Goal: Task Accomplishment & Management: Use online tool/utility

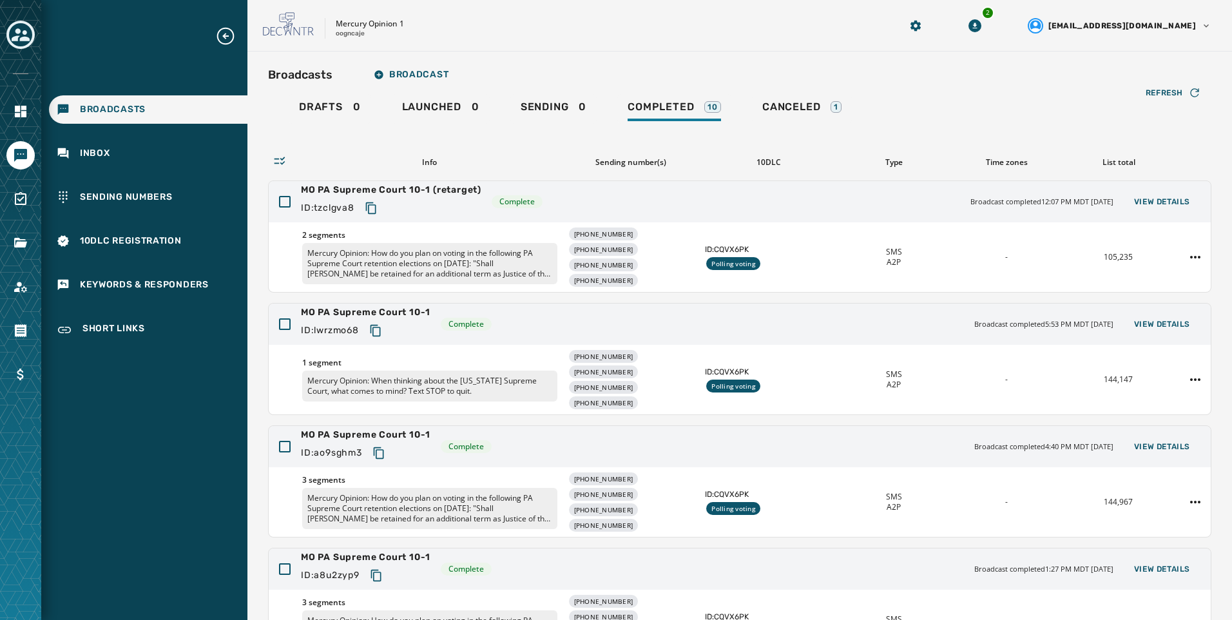
click at [12, 38] on icon "Toggle account select drawer" at bounding box center [21, 35] width 18 height 18
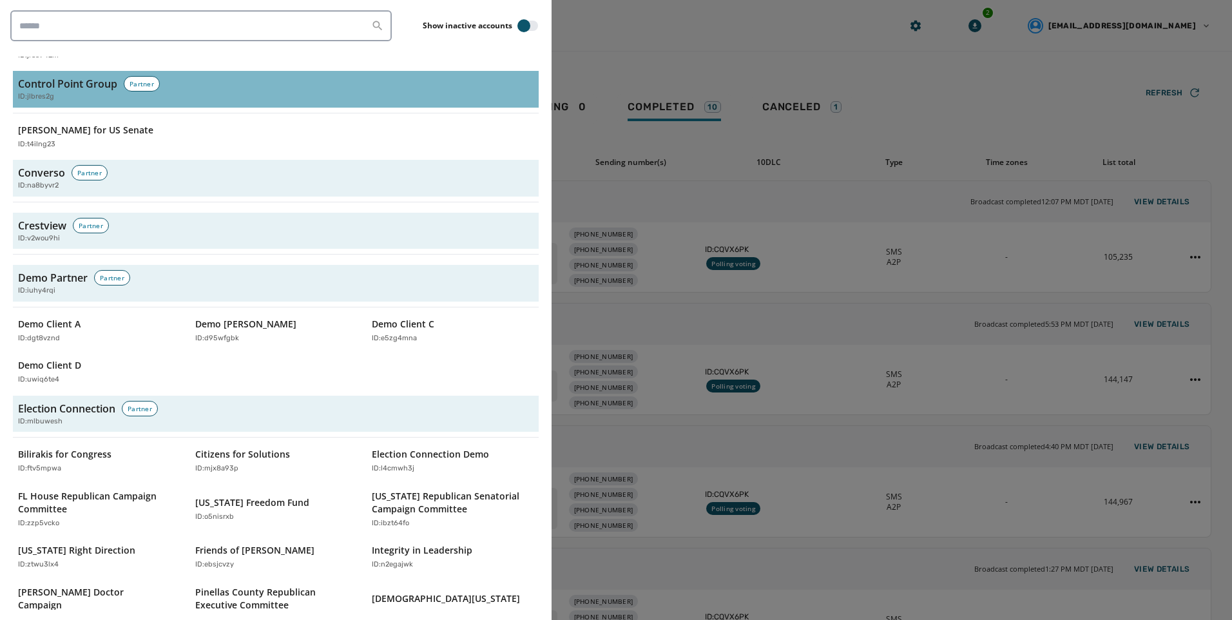
scroll to position [1611, 0]
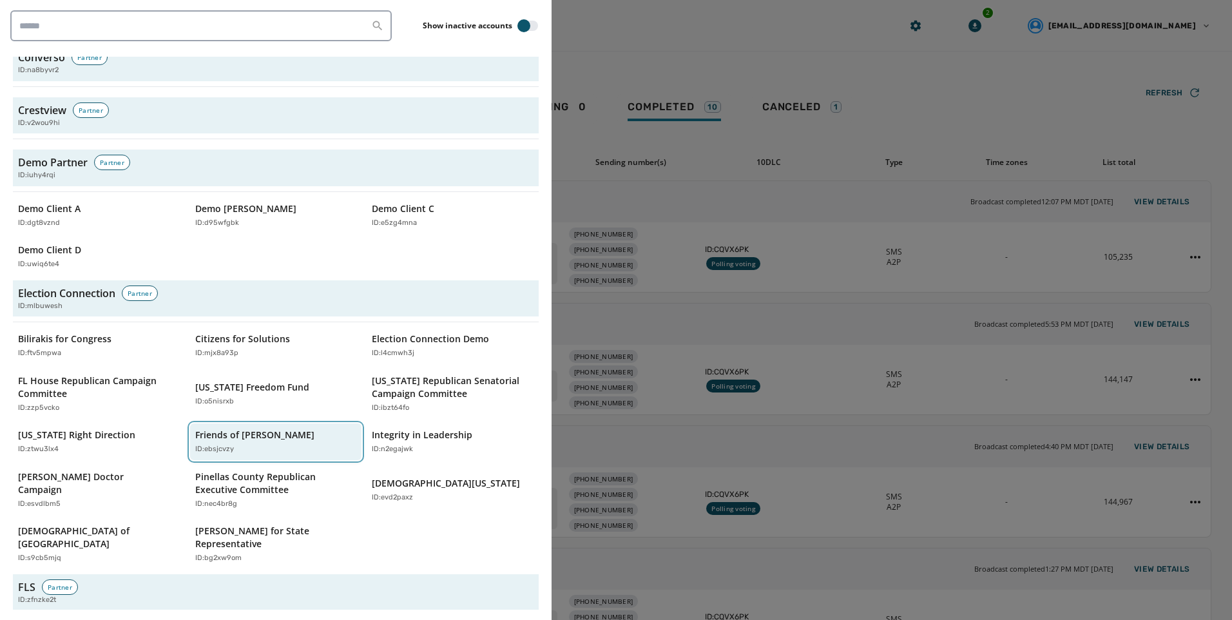
click at [220, 444] on p "ID: ebsjcvzy" at bounding box center [214, 449] width 39 height 11
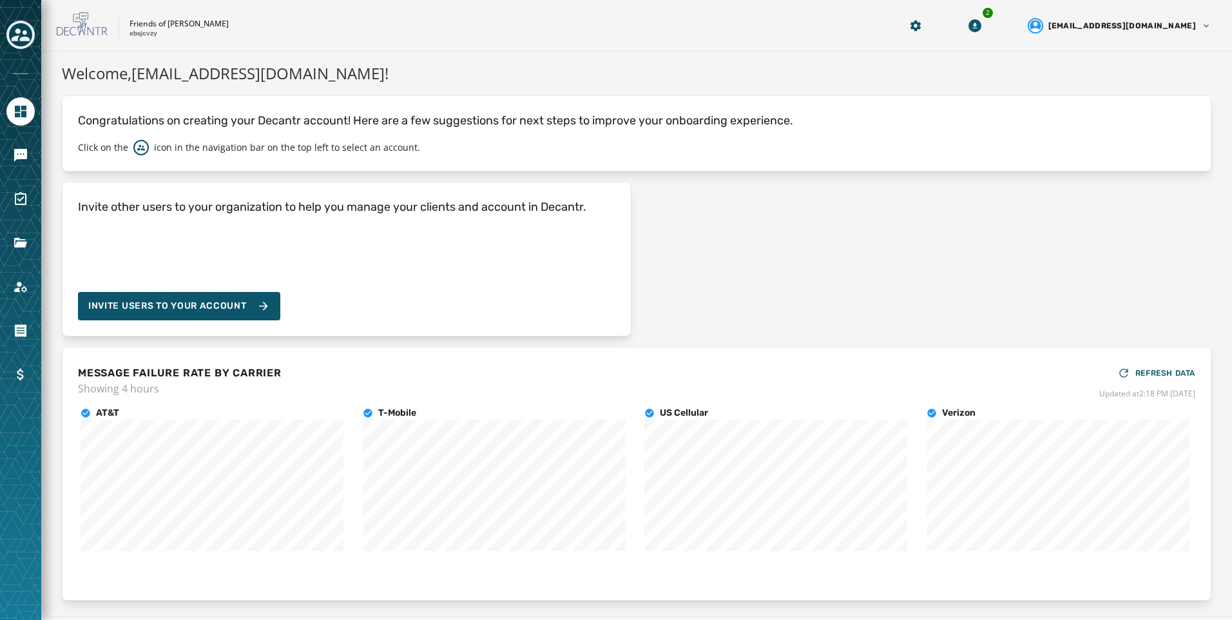
click at [31, 23] on div at bounding box center [20, 36] width 28 height 30
click at [28, 24] on button "Toggle account select drawer" at bounding box center [20, 35] width 28 height 28
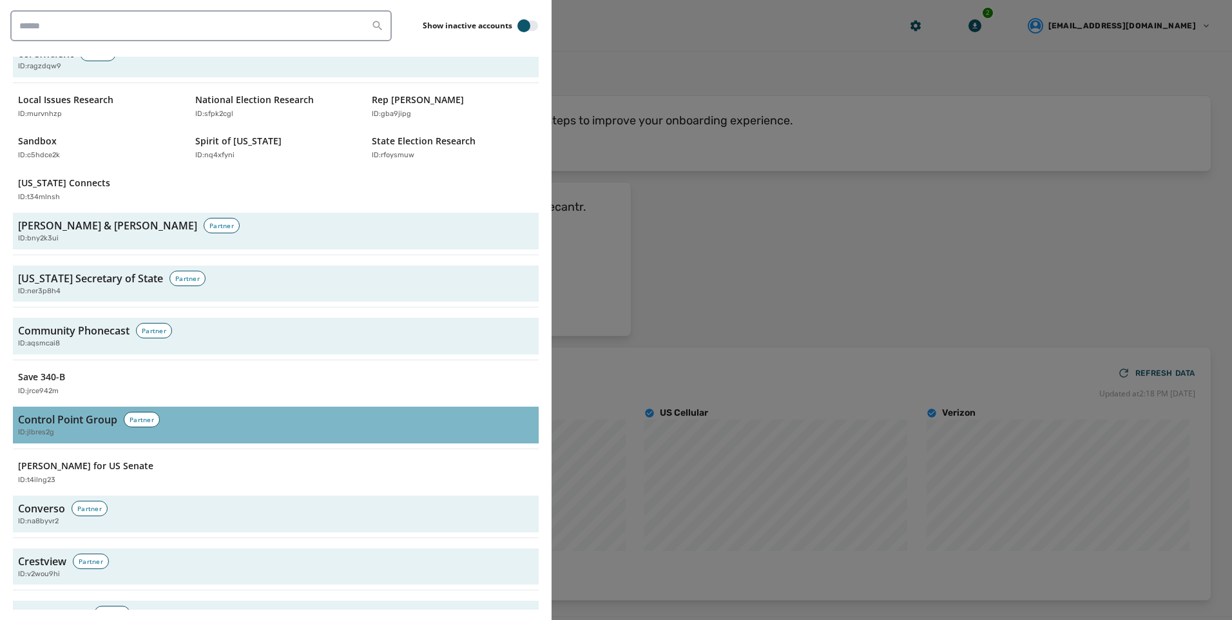
scroll to position [1611, 0]
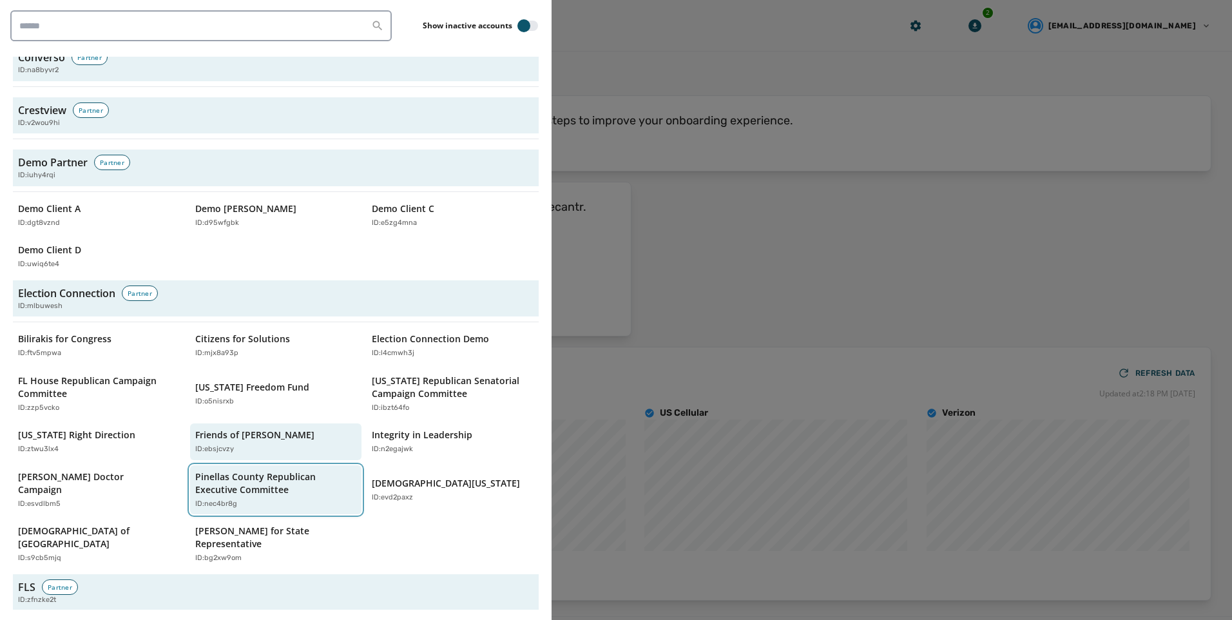
click at [292, 471] on p "Pinellas County Republican Executive Committee" at bounding box center [269, 484] width 149 height 26
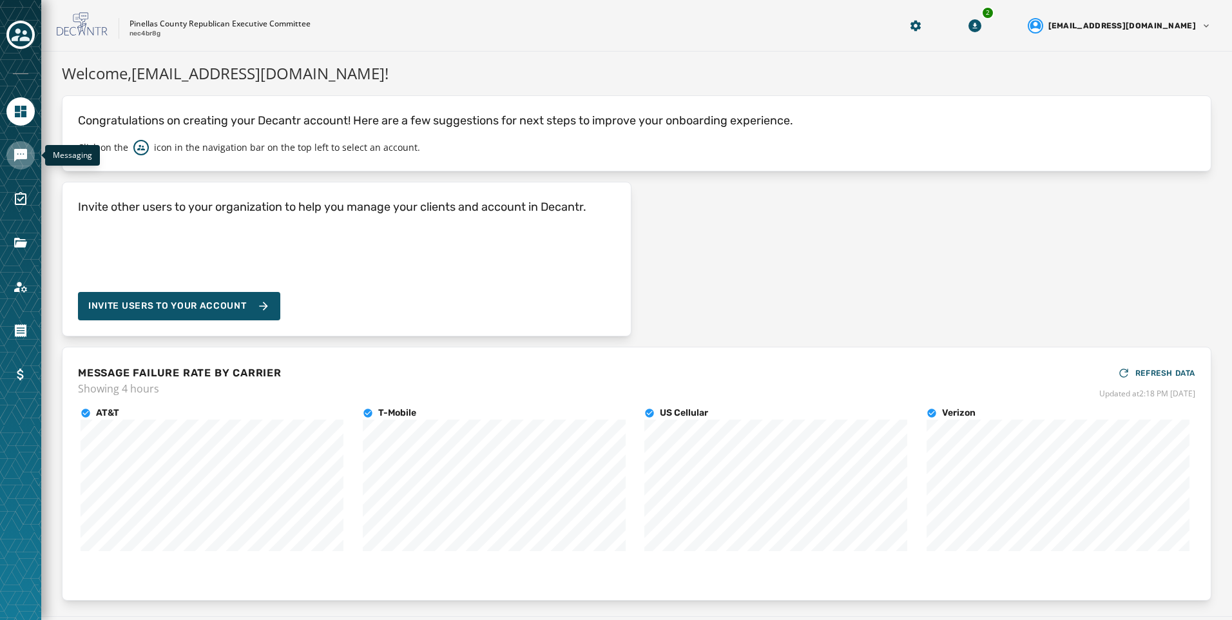
click at [11, 160] on link "Navigate to Messaging" at bounding box center [20, 155] width 28 height 28
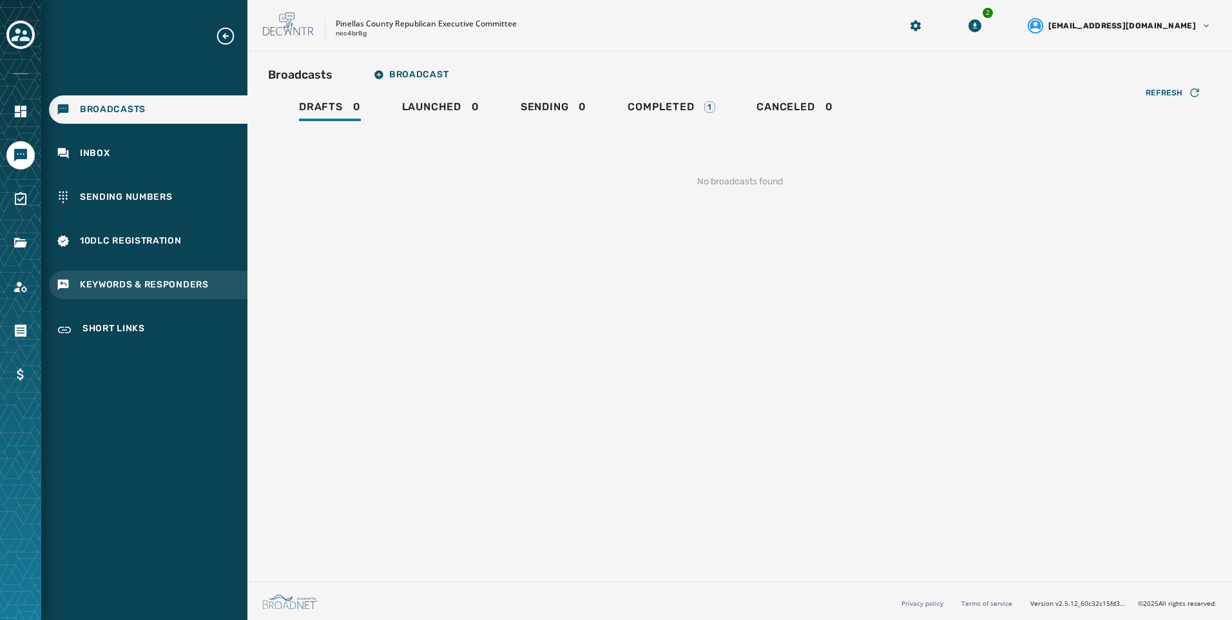
click at [106, 281] on span "Keywords & Responders" at bounding box center [144, 284] width 129 height 13
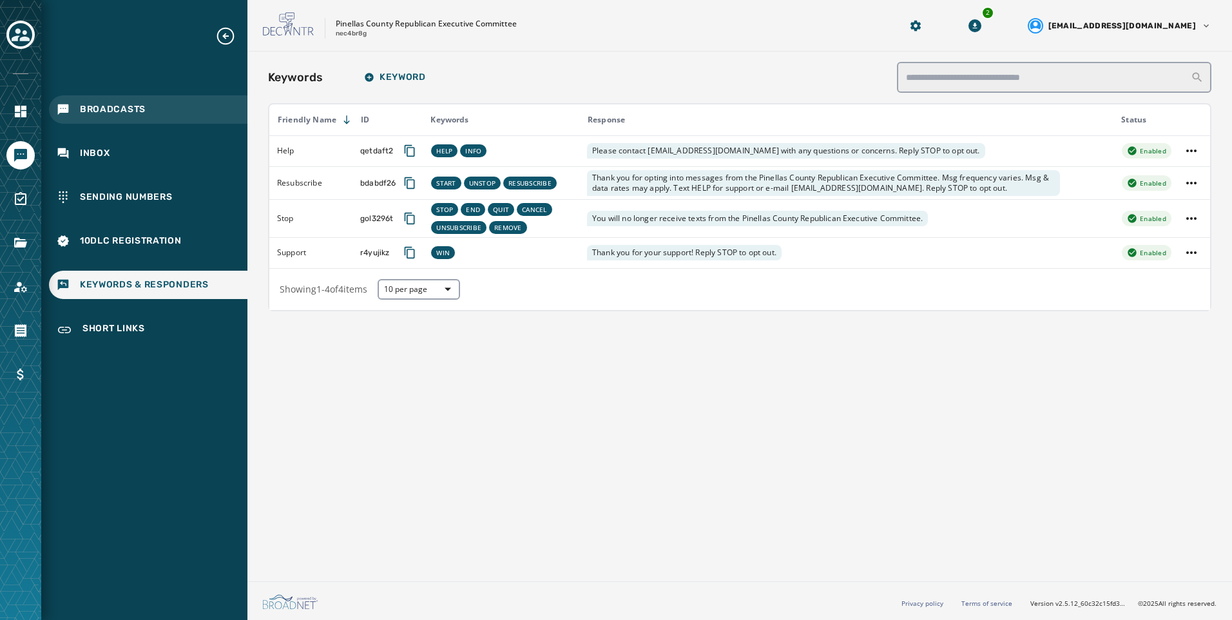
click at [155, 115] on div "Broadcasts" at bounding box center [148, 109] width 199 height 28
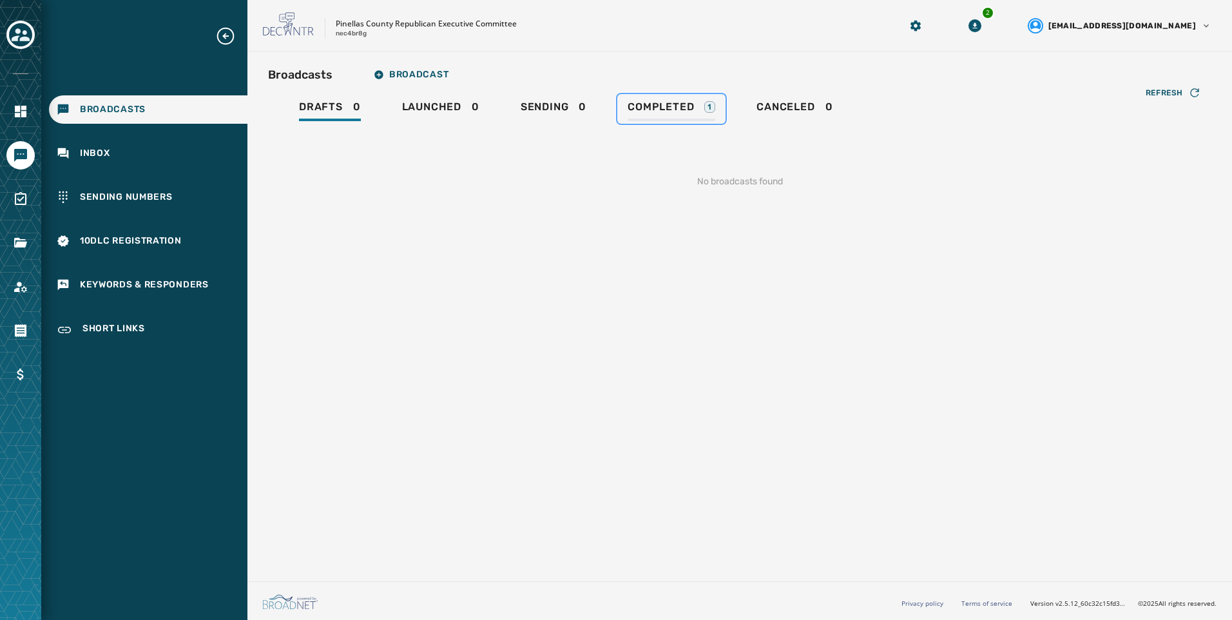
click at [641, 112] on span "Completed" at bounding box center [661, 107] width 66 height 13
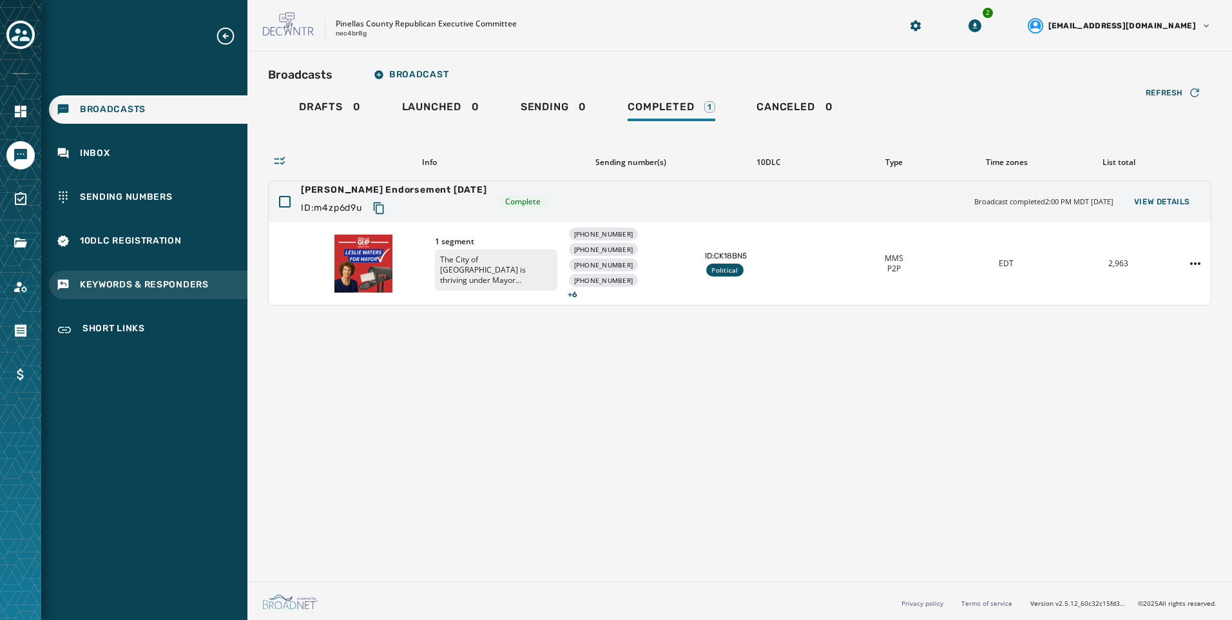
click at [177, 280] on span "Keywords & Responders" at bounding box center [144, 284] width 129 height 13
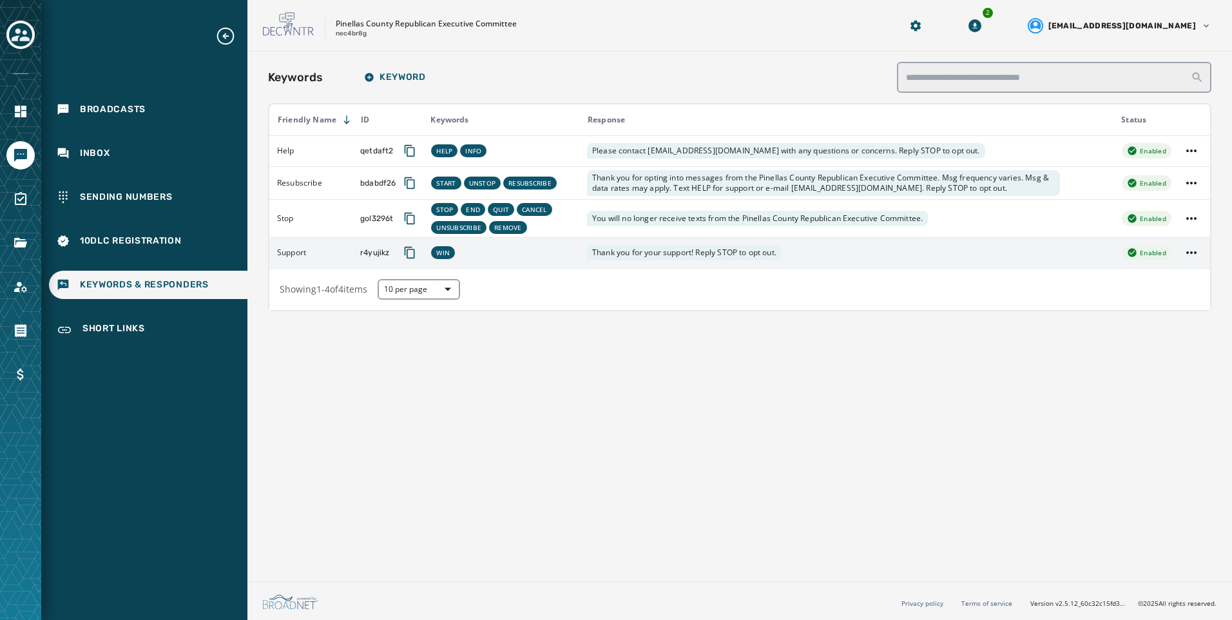
click at [448, 249] on div "WIN" at bounding box center [443, 252] width 24 height 13
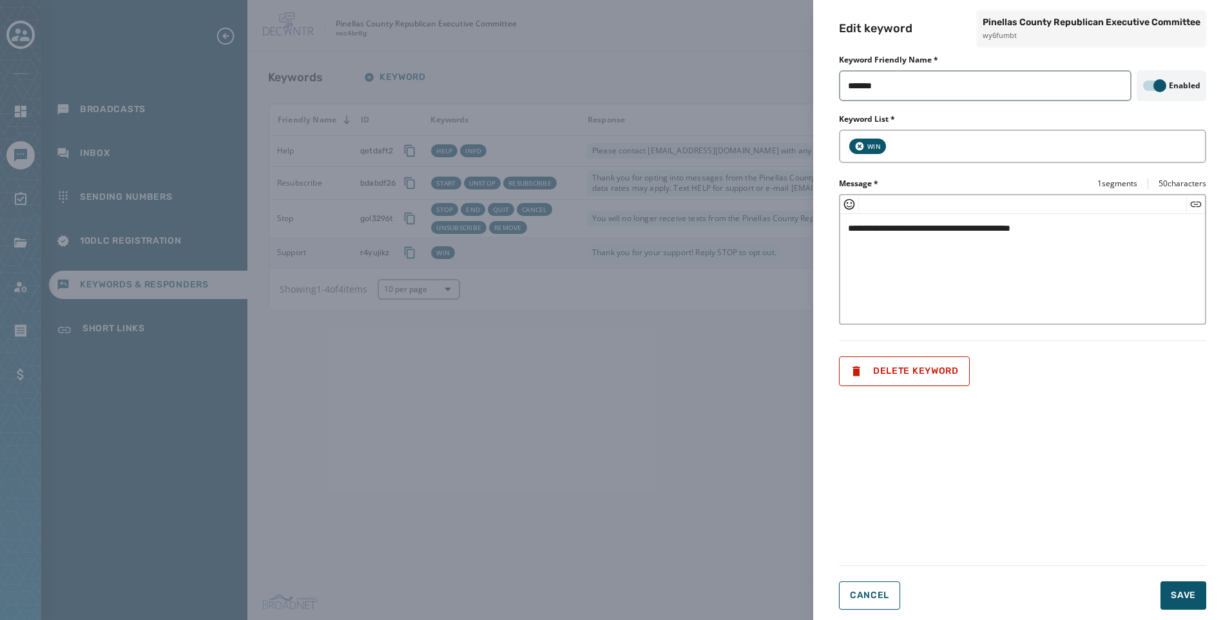
click at [766, 425] on div "**********" at bounding box center [616, 310] width 1232 height 620
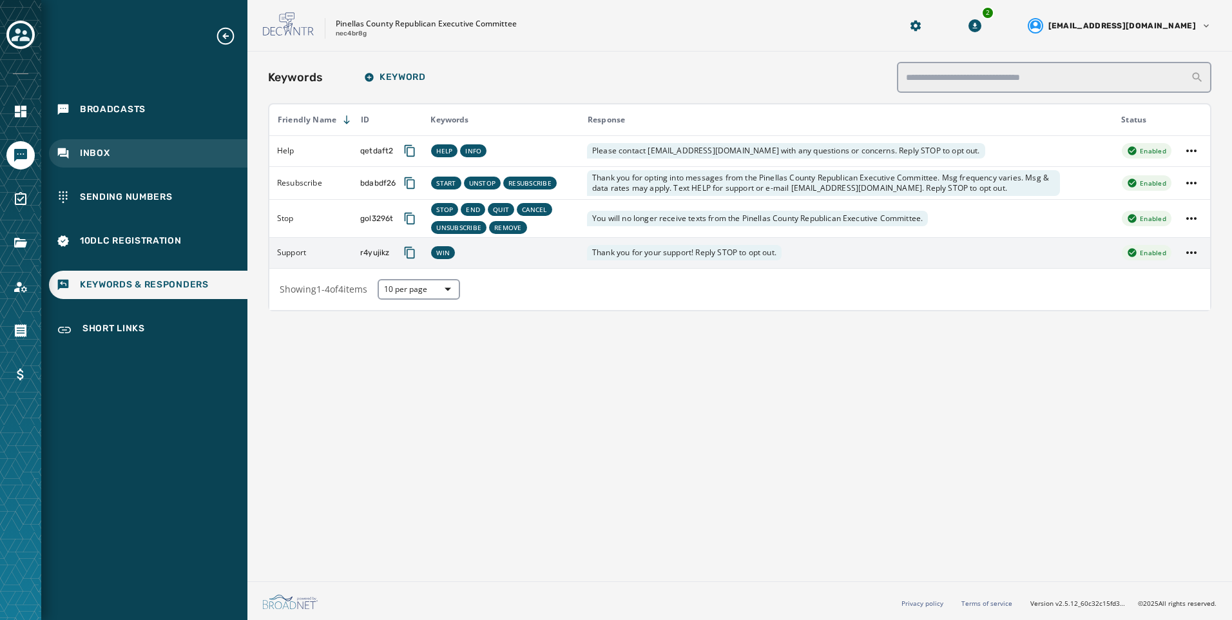
click at [153, 151] on div "Inbox" at bounding box center [148, 153] width 199 height 28
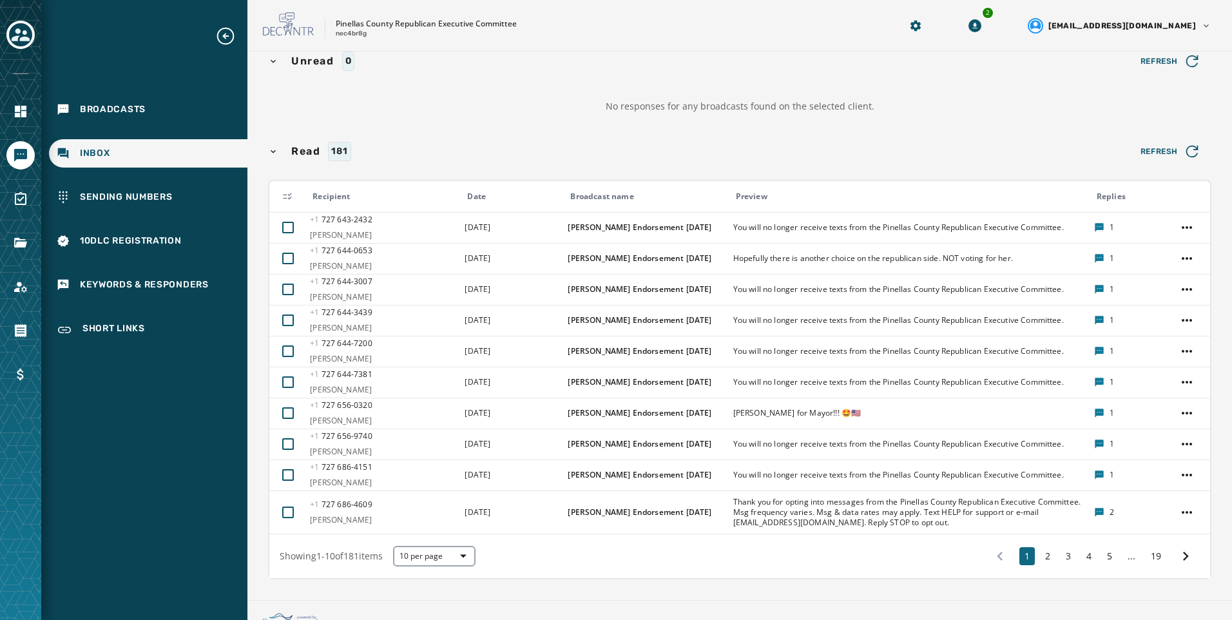
scroll to position [143, 0]
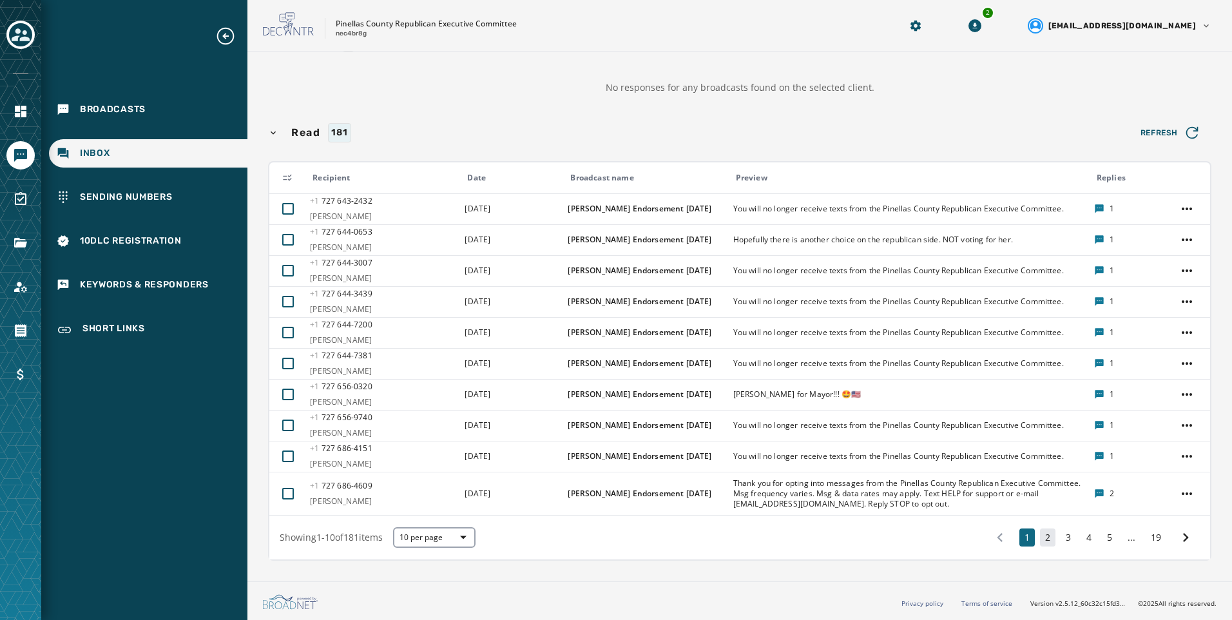
click at [1040, 539] on button "2" at bounding box center [1047, 538] width 15 height 18
click at [1040, 542] on button "2" at bounding box center [1047, 538] width 15 height 18
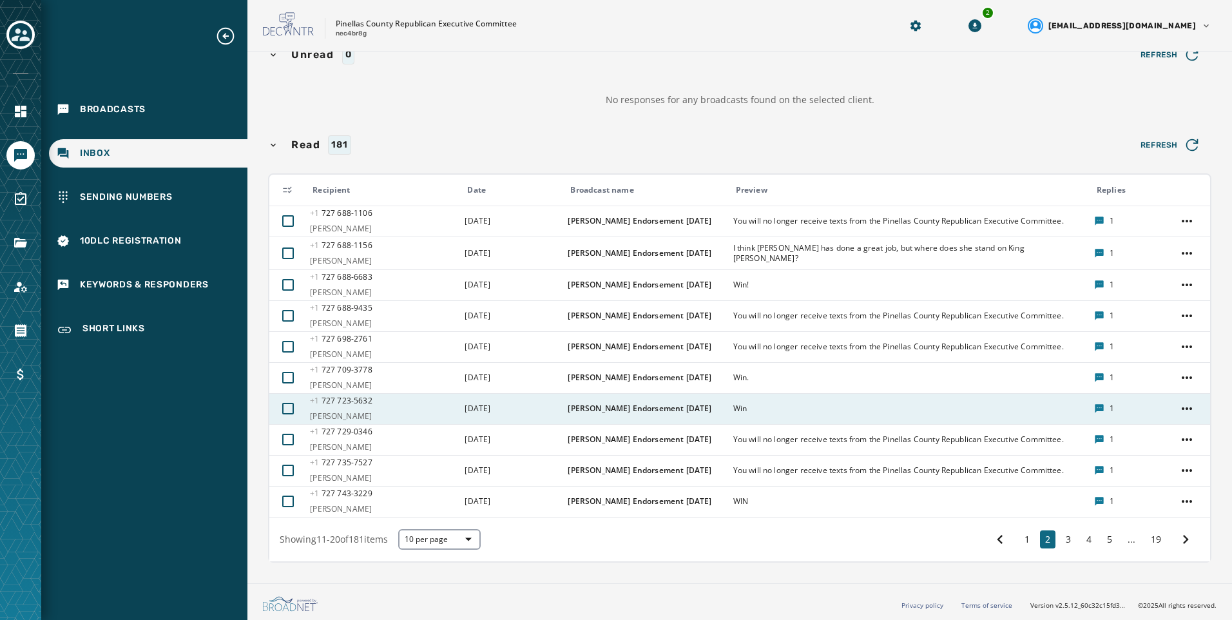
click at [805, 407] on span "Win" at bounding box center [909, 408] width 353 height 10
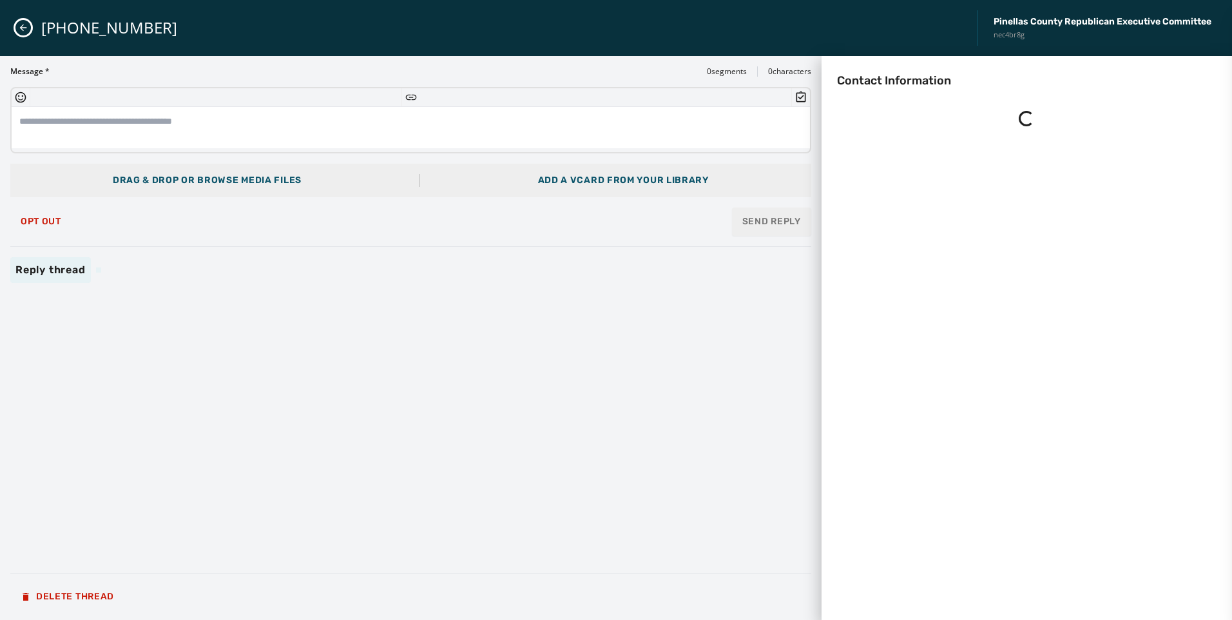
scroll to position [0, 0]
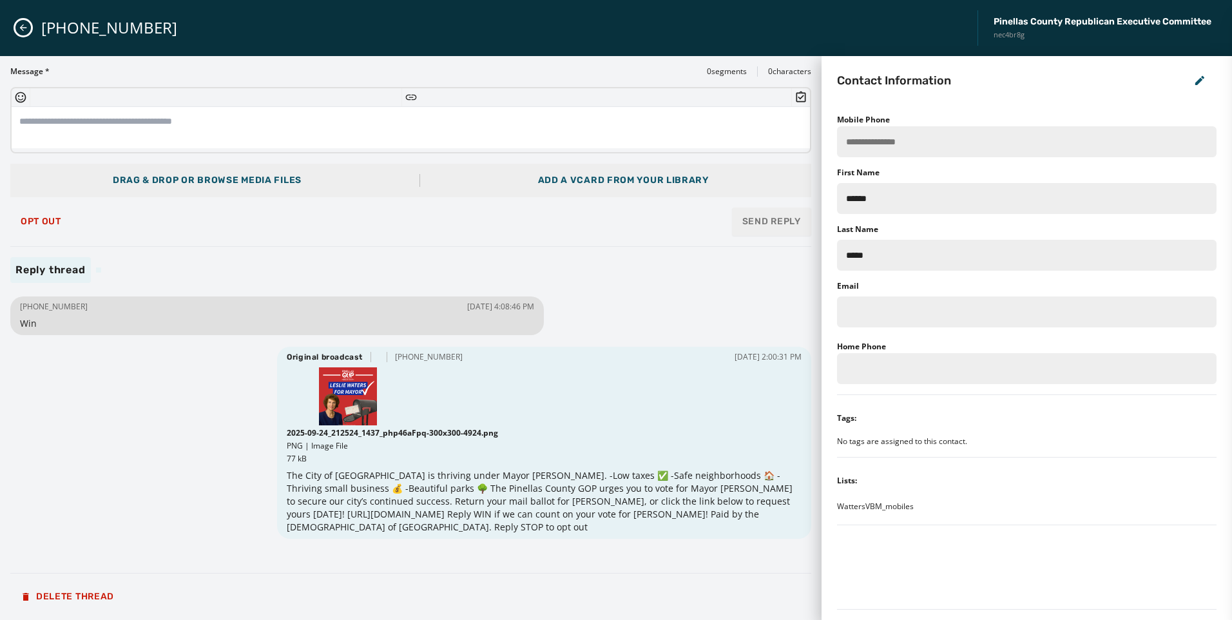
click at [17, 23] on button "Close admin drawer" at bounding box center [22, 27] width 15 height 15
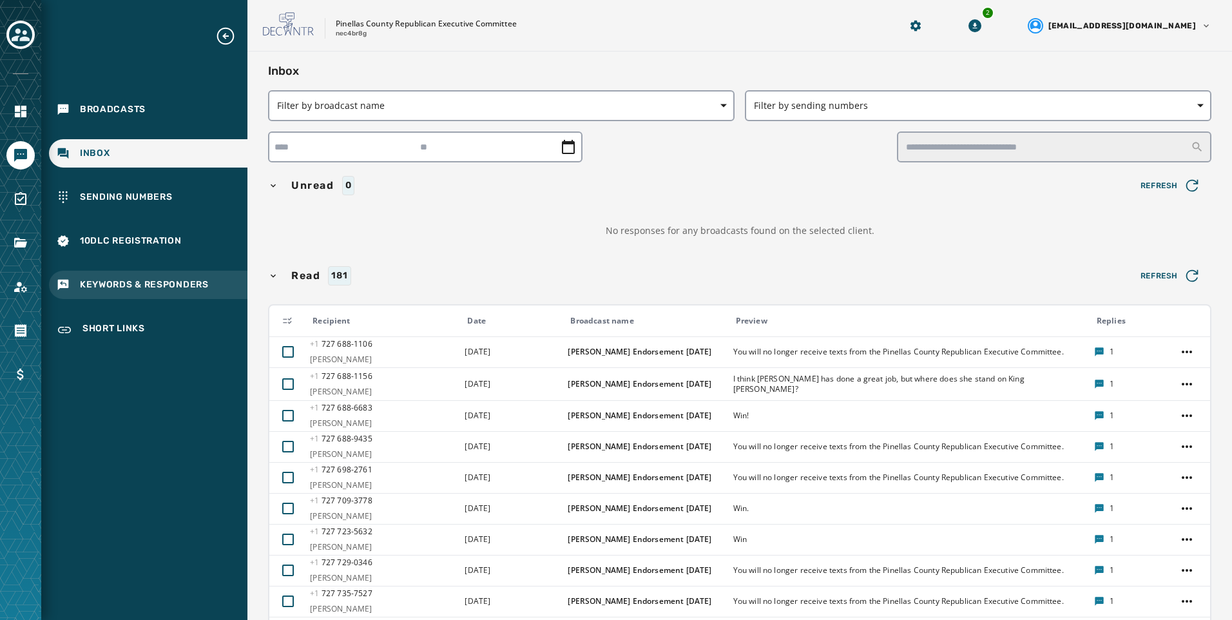
click at [160, 287] on span "Keywords & Responders" at bounding box center [144, 284] width 129 height 13
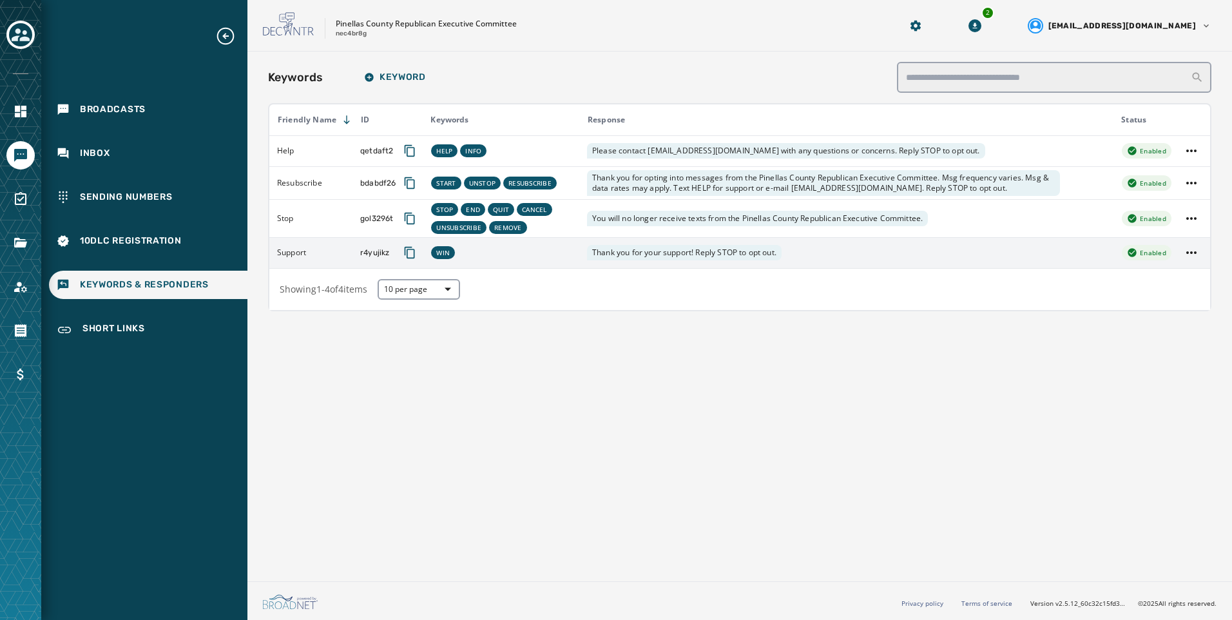
click at [324, 247] on td "Support" at bounding box center [310, 252] width 83 height 31
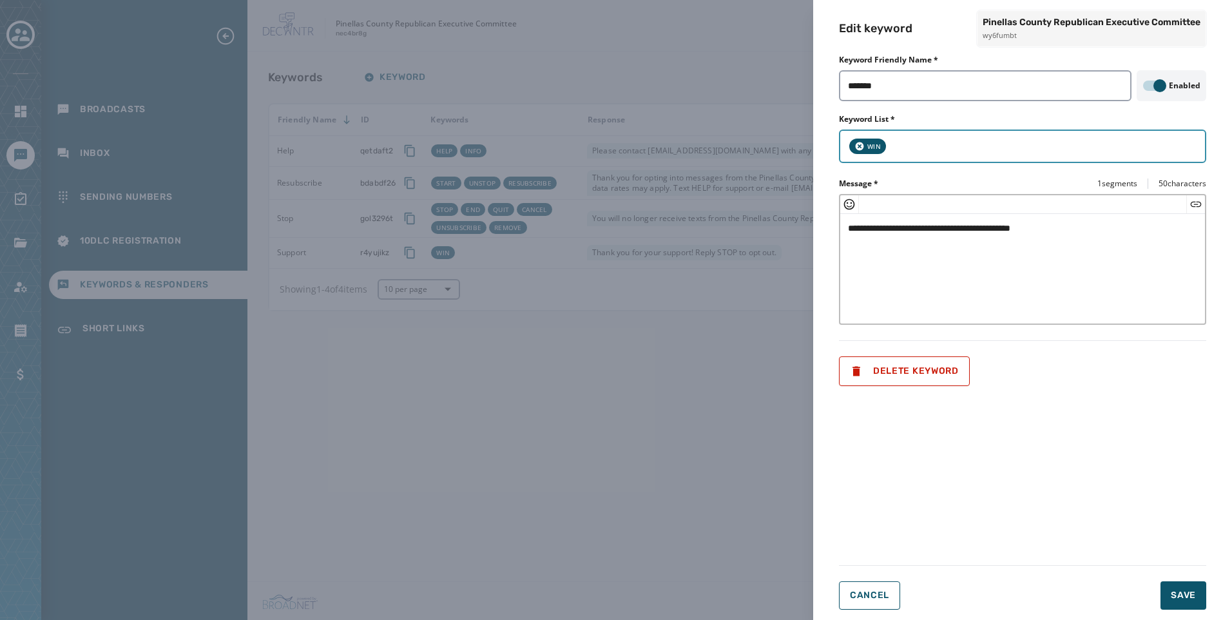
click at [1002, 141] on input "Keyword List *" at bounding box center [1045, 146] width 305 height 13
click at [725, 436] on div "**********" at bounding box center [616, 310] width 1232 height 620
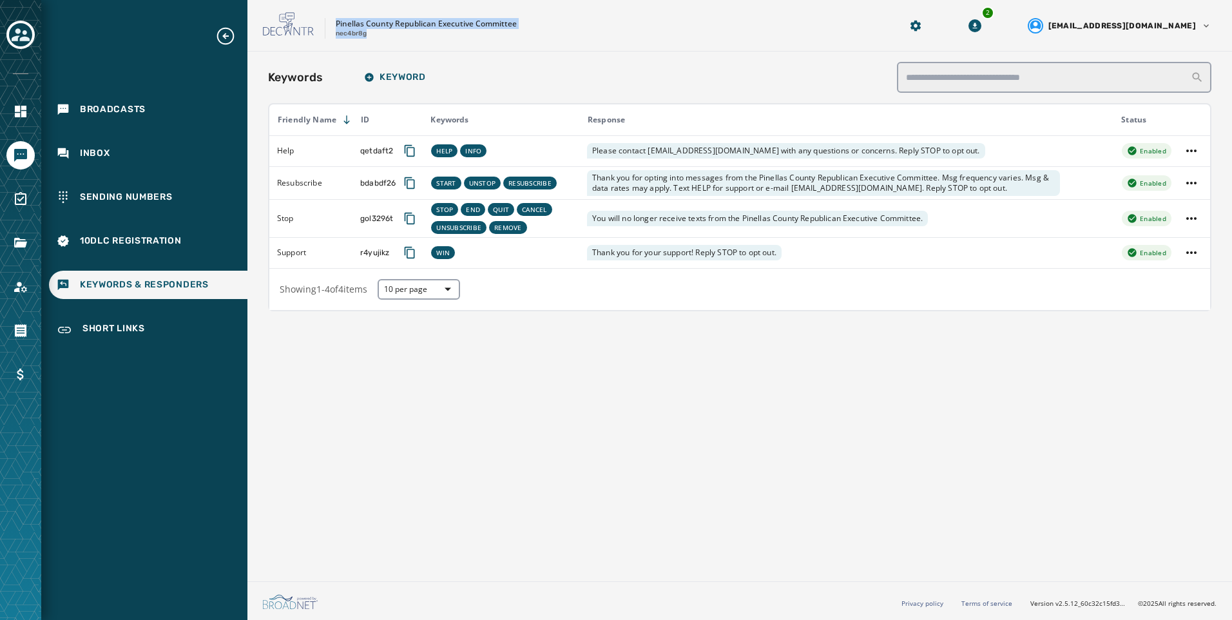
drag, startPoint x: 337, startPoint y: 20, endPoint x: 374, endPoint y: 43, distance: 43.5
click at [374, 43] on div "Pinellas County Republican Executive Committee nec4br8g 2 [EMAIL_ADDRESS][DOMAI…" at bounding box center [740, 26] width 985 height 52
copy div "Pinellas County Republican Executive Committee nec4br8g"
click at [142, 117] on div "Broadcasts" at bounding box center [148, 109] width 199 height 28
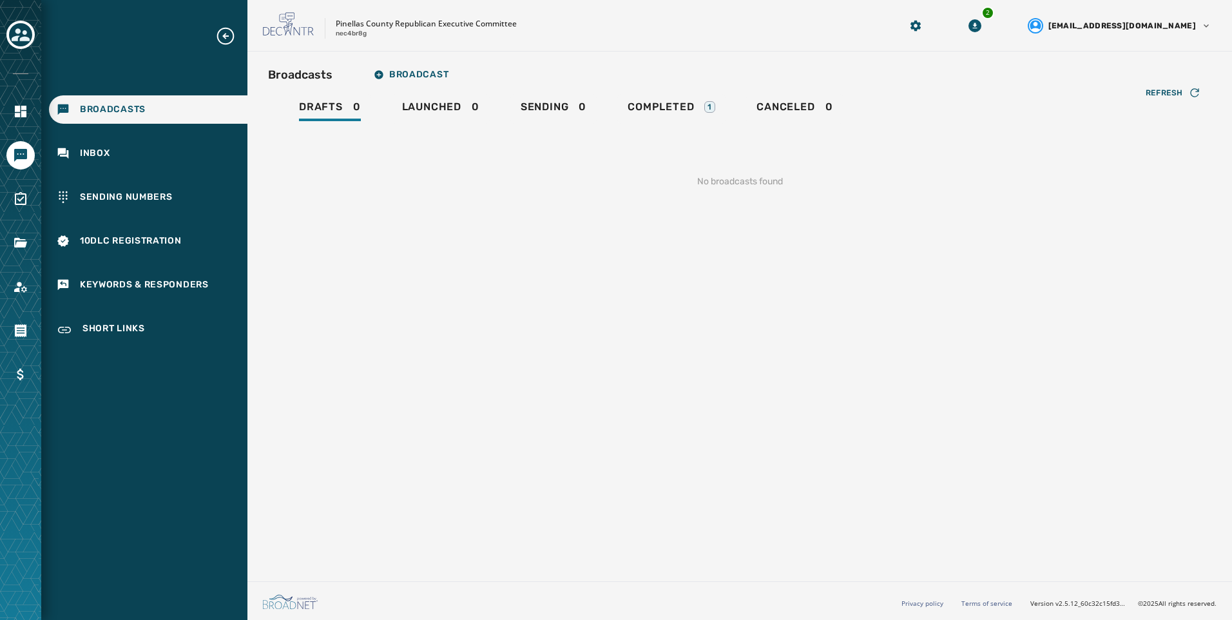
click at [666, 126] on div "Refresh No broadcasts found" at bounding box center [740, 166] width 944 height 85
click at [672, 111] on span "Completed" at bounding box center [661, 107] width 66 height 13
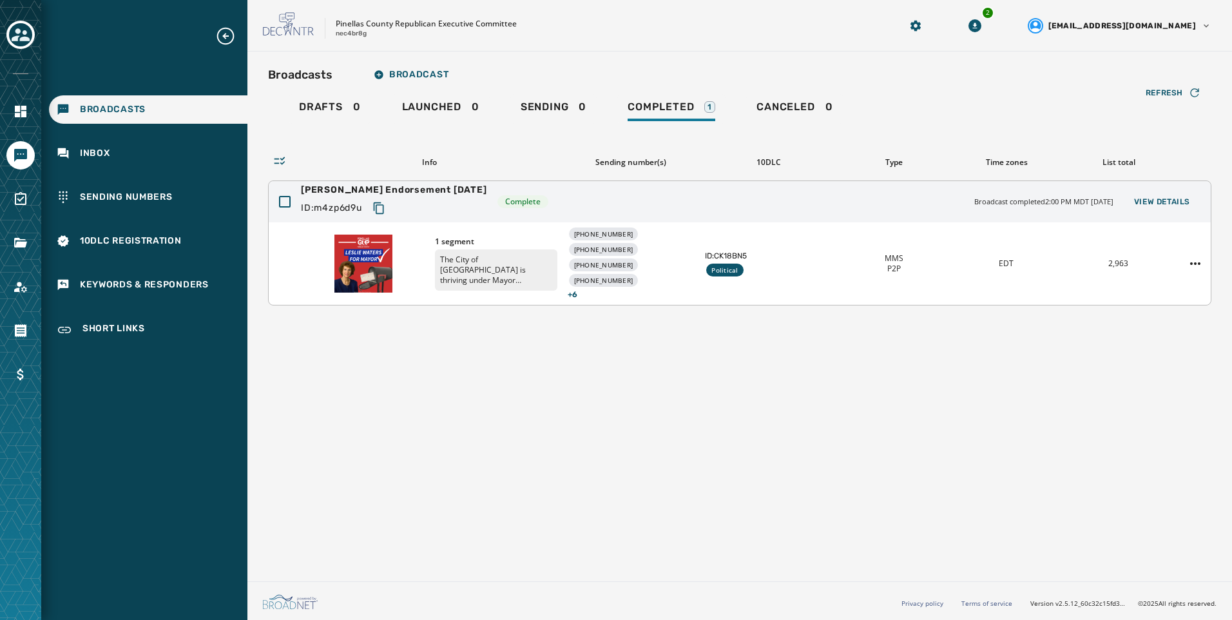
click at [386, 195] on span "[PERSON_NAME] Endorsement [DATE]" at bounding box center [394, 190] width 186 height 13
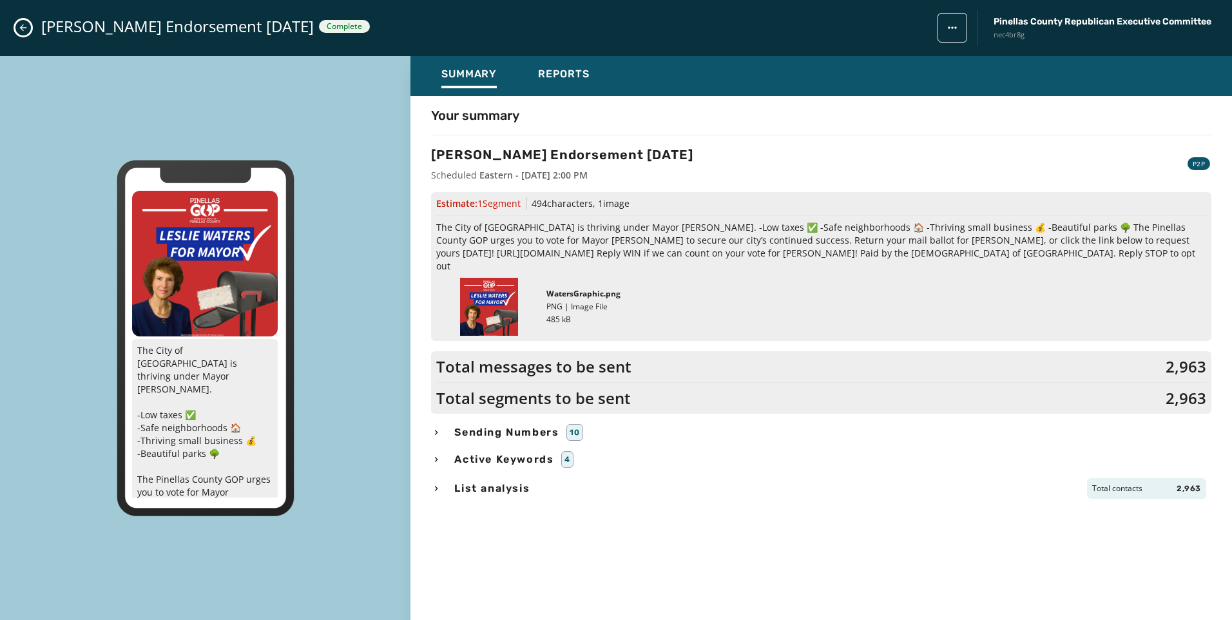
click at [384, 205] on div "The City of [GEOGRAPHIC_DATA] is thriving under Mayor [PERSON_NAME]. -Low taxes…" at bounding box center [205, 338] width 411 height 565
click at [8, 24] on div "[PERSON_NAME] Endorsement [DATE] Complete Pinellas County Republican Executive …" at bounding box center [616, 28] width 1232 height 56
click at [19, 27] on icon "Close admin drawer" at bounding box center [23, 28] width 10 height 10
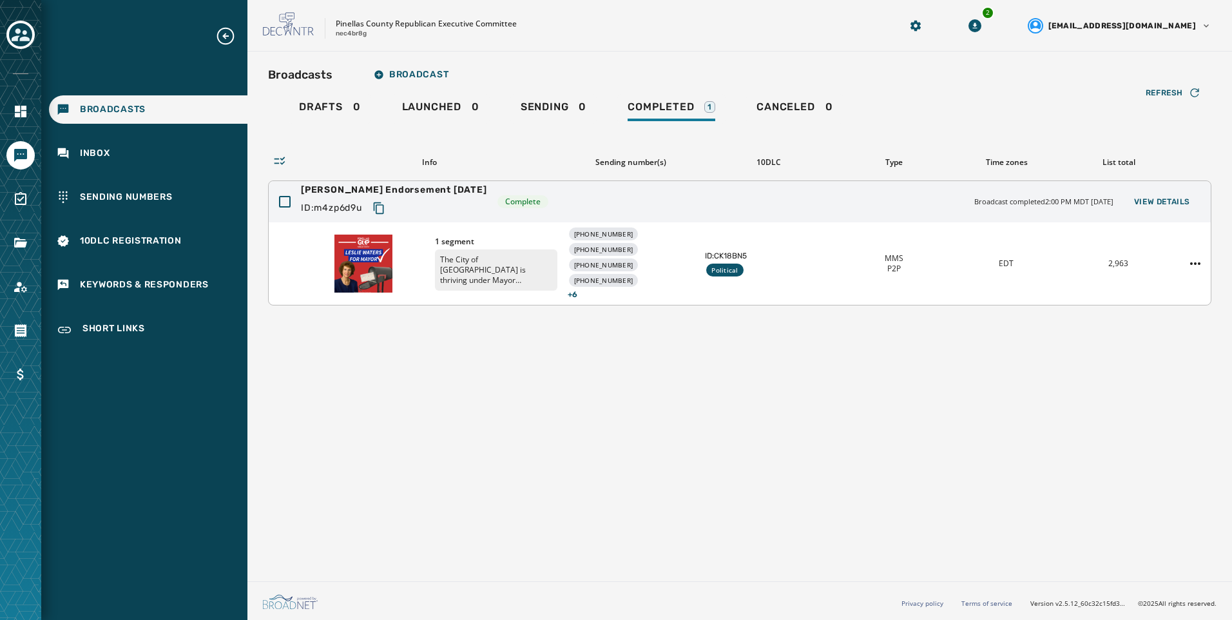
click at [382, 206] on icon "Copy text to clipboard" at bounding box center [379, 208] width 13 height 13
click at [763, 385] on div "Broadcasts Broadcast Drafts 0 Launched 0 Sending 0 Completed 1 Canceled 0 Refre…" at bounding box center [740, 314] width 985 height 525
